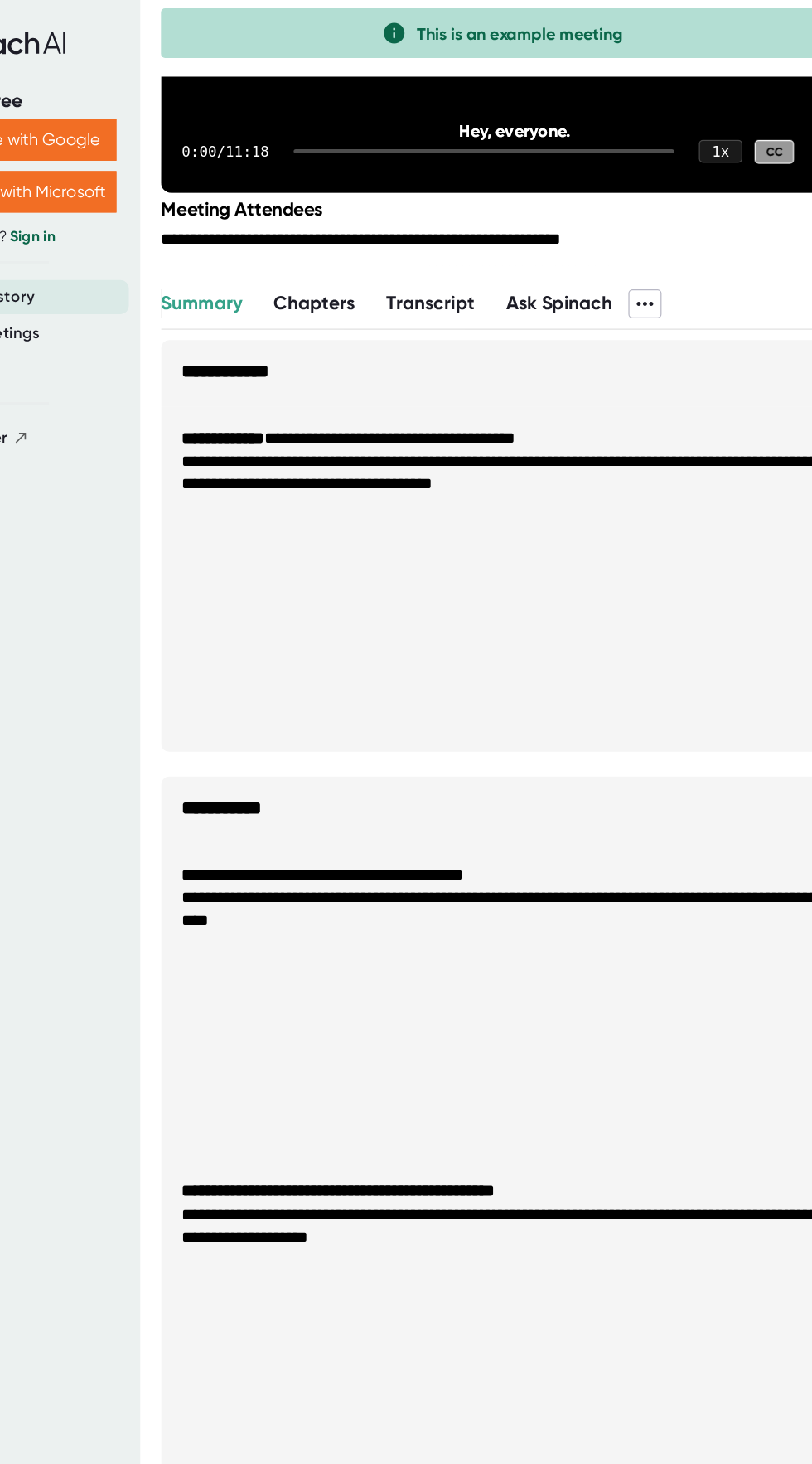
scroll to position [336, 0]
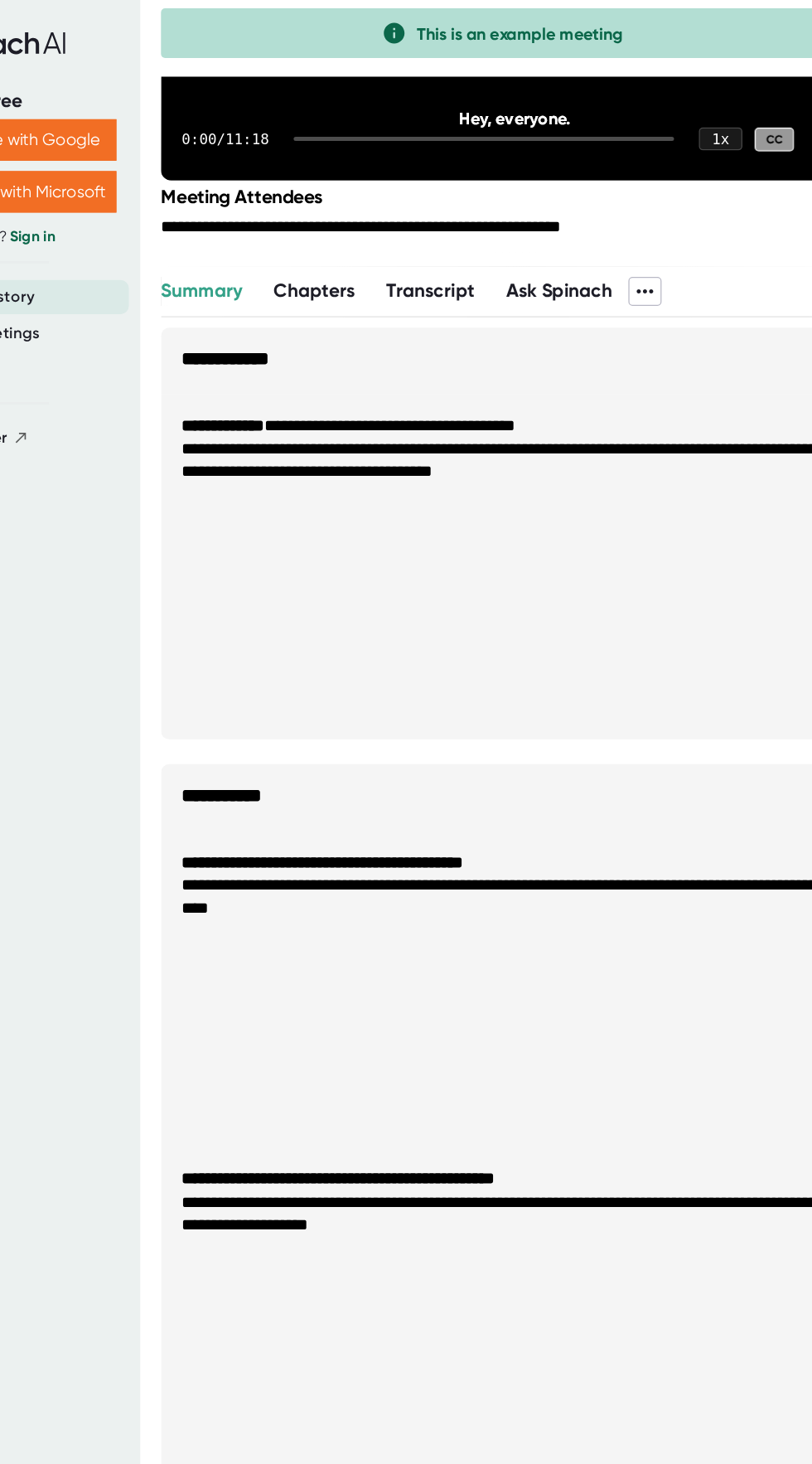
click at [373, 238] on span "Chapters" at bounding box center [364, 232] width 66 height 18
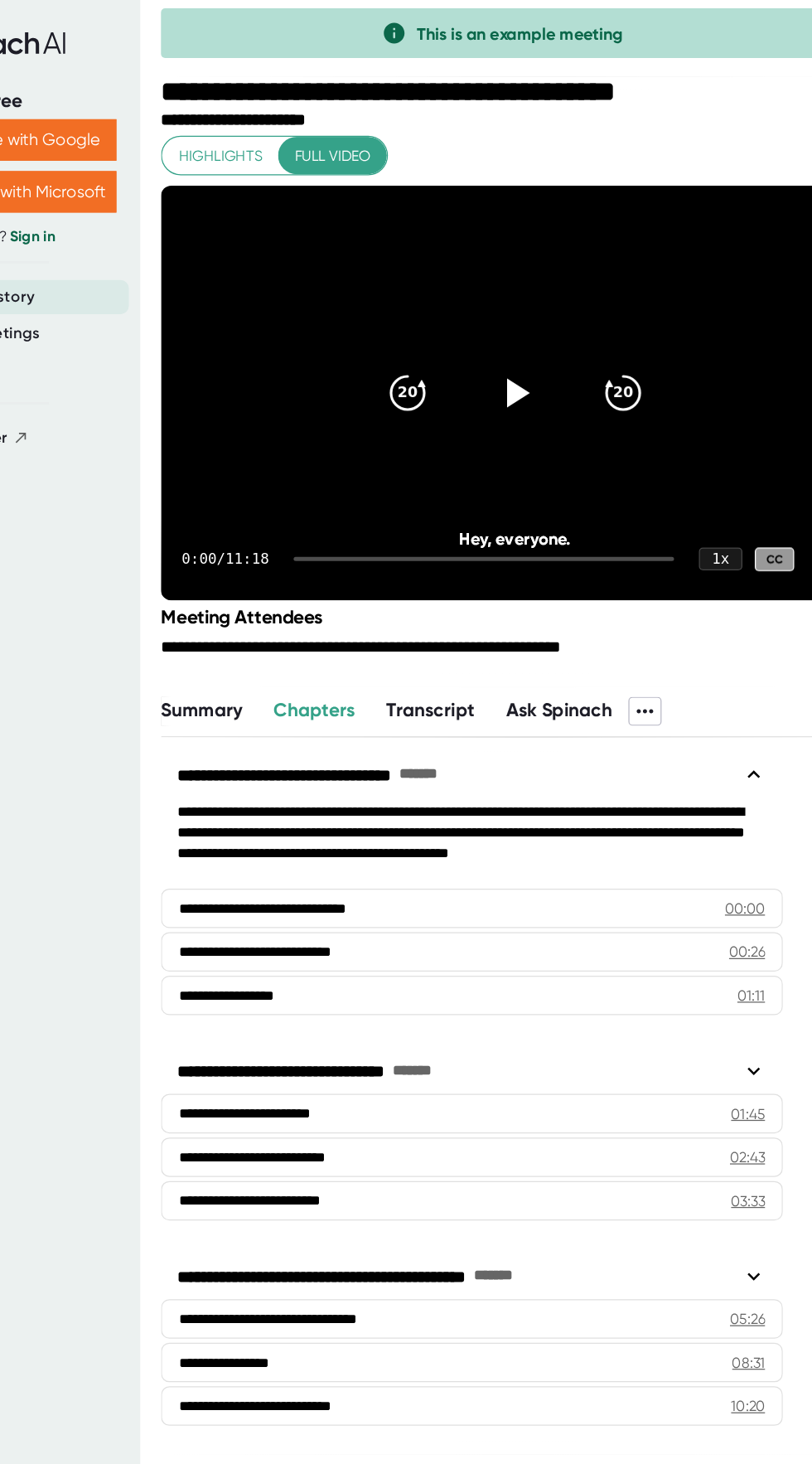
click at [459, 565] on span "Transcript" at bounding box center [458, 568] width 71 height 18
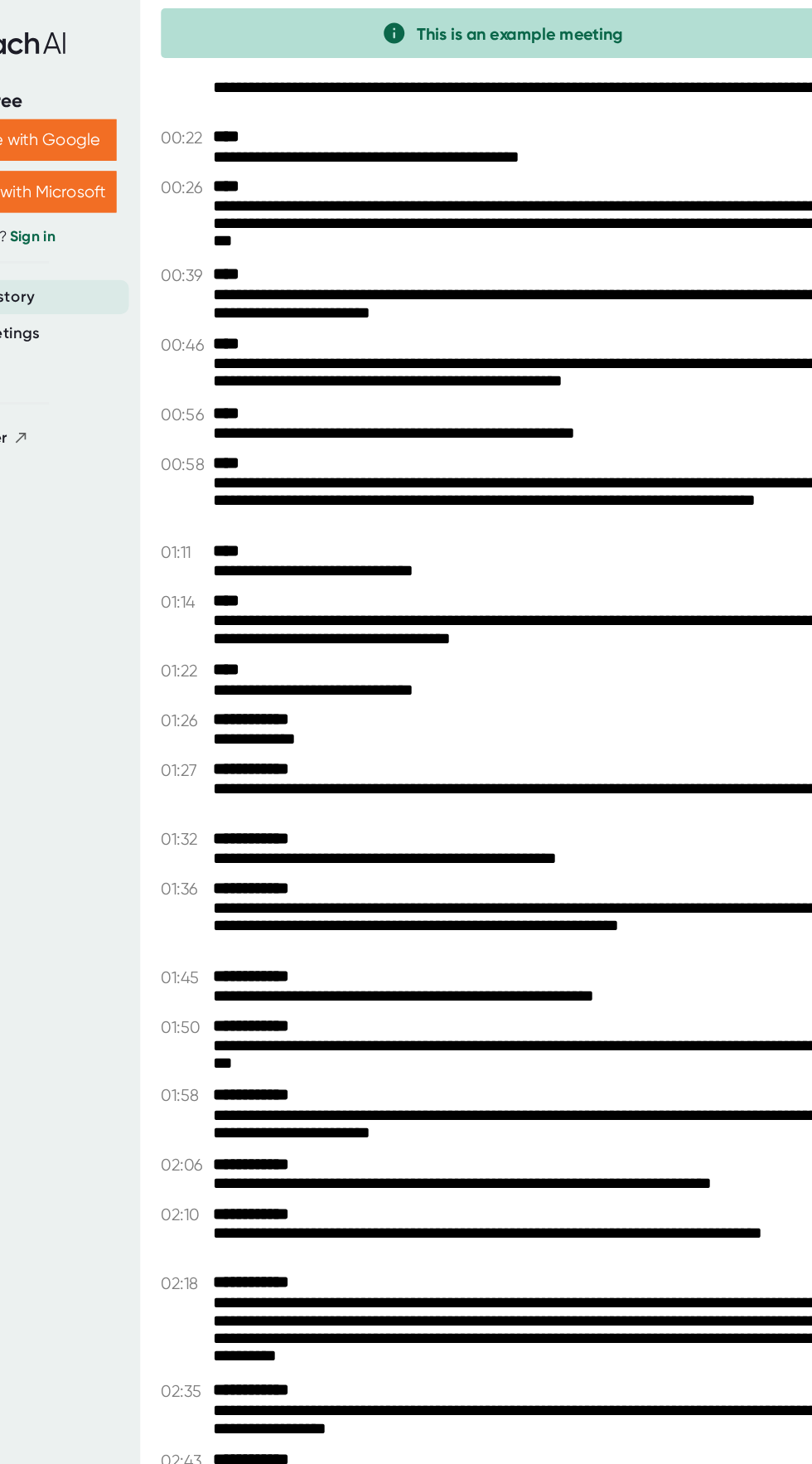
scroll to position [729, 0]
